Goal: Go to known website: Access a specific website the user already knows

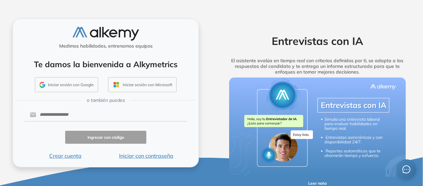
click at [61, 85] on button "Iniciar sesión con Google" at bounding box center [66, 84] width 63 height 15
